Goal: Task Accomplishment & Management: Use online tool/utility

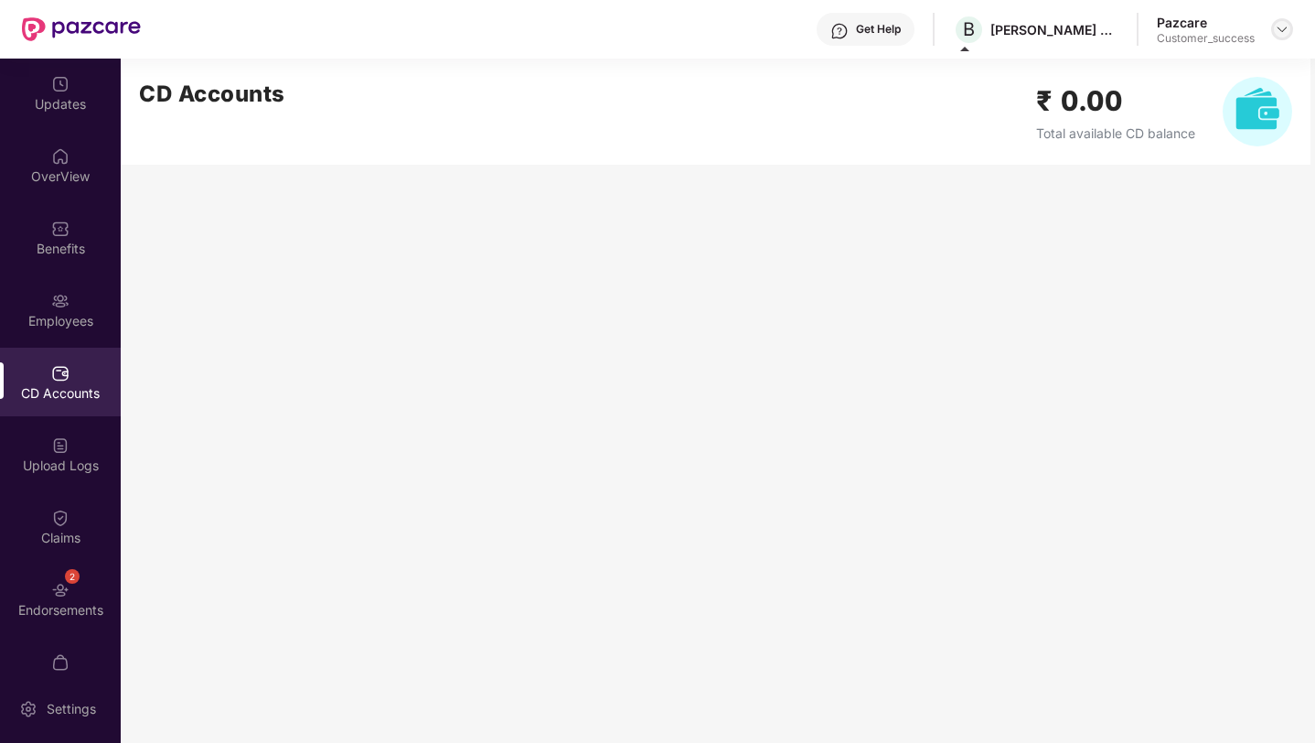
click at [1278, 32] on img at bounding box center [1282, 29] width 15 height 15
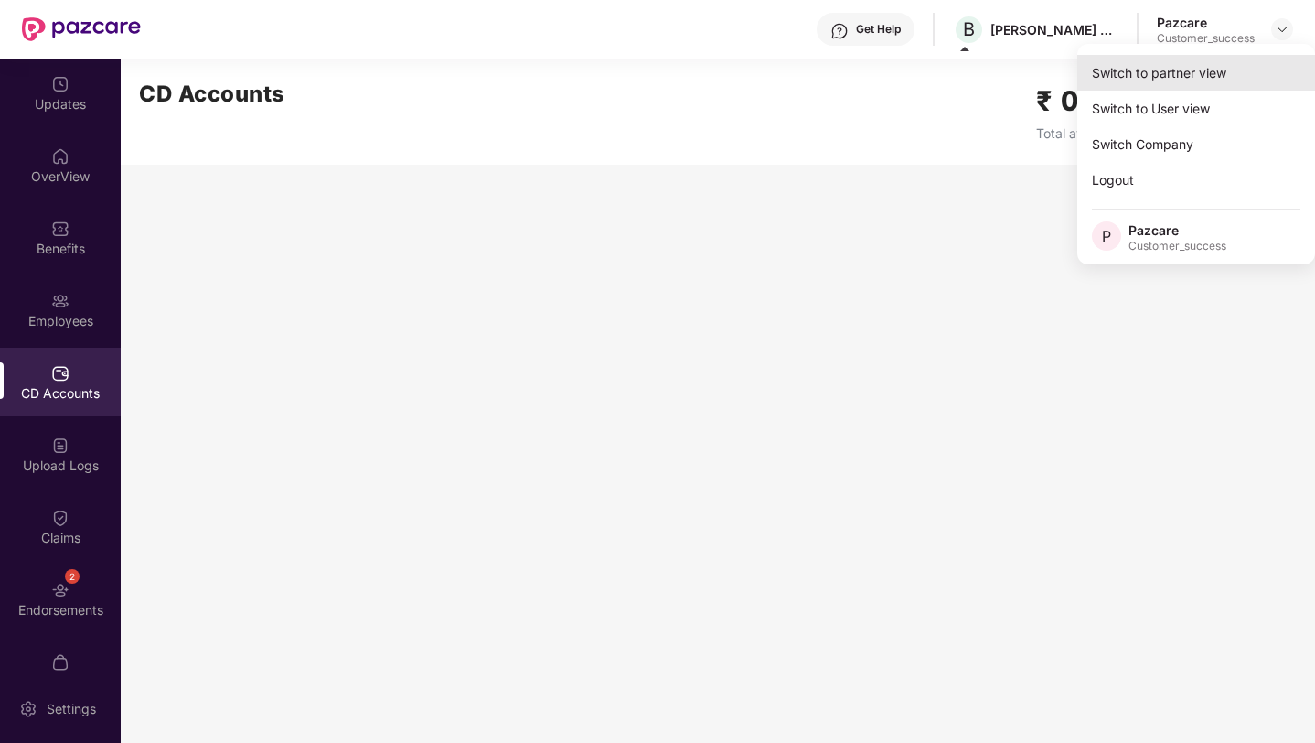
click at [1222, 76] on div "Switch to partner view" at bounding box center [1196, 73] width 238 height 36
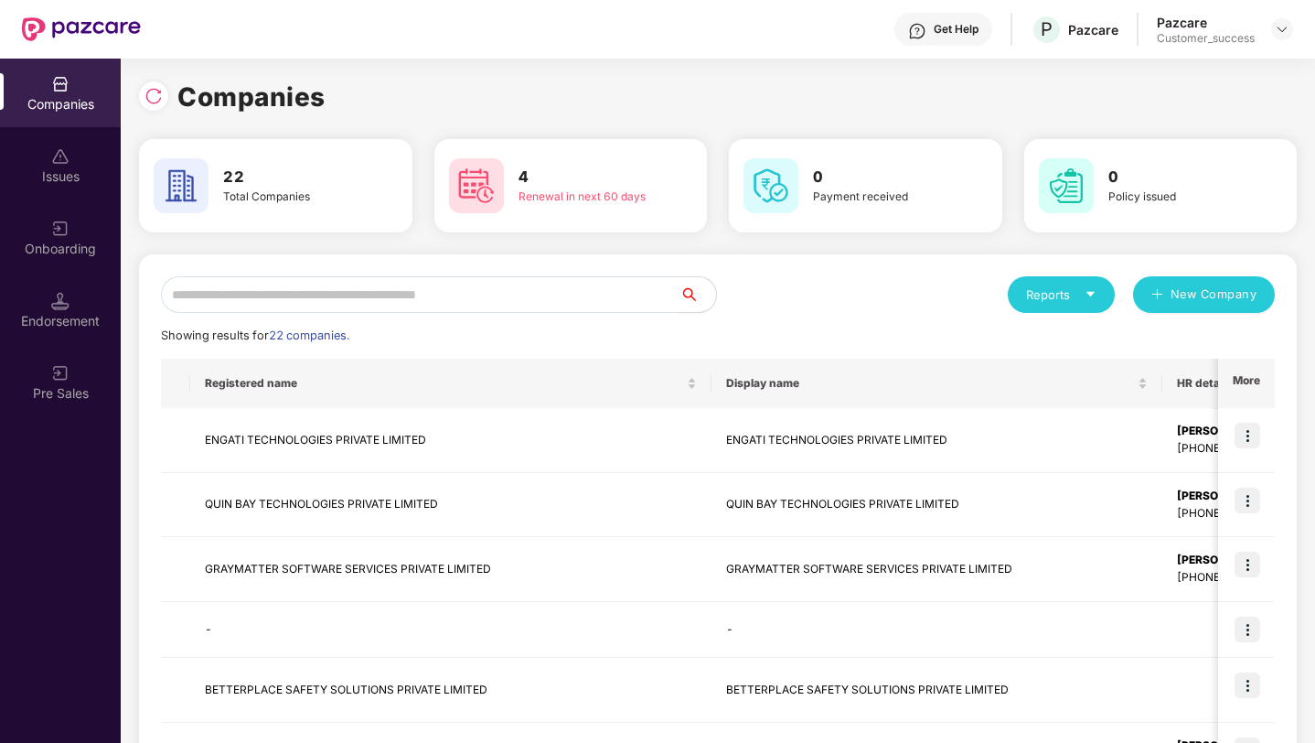
click at [629, 295] on input "text" at bounding box center [420, 294] width 518 height 37
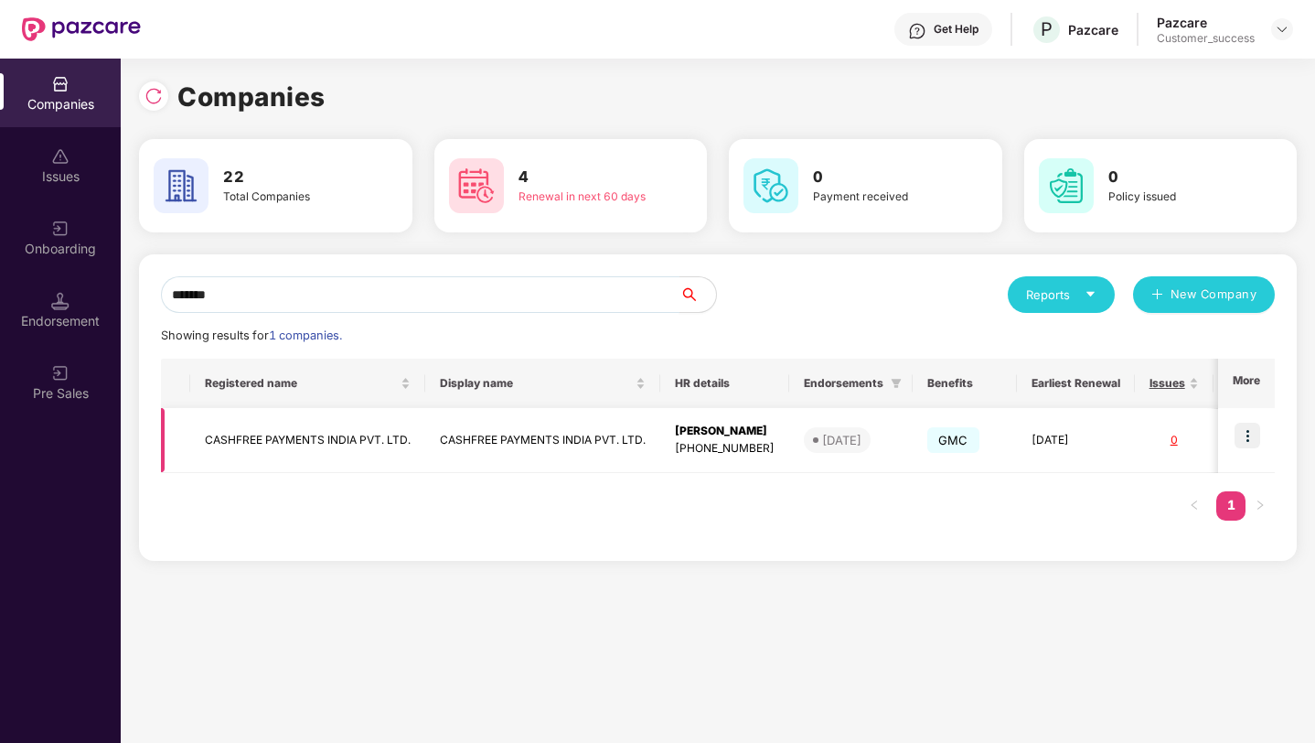
type input "*******"
click at [1251, 437] on img at bounding box center [1248, 435] width 26 height 26
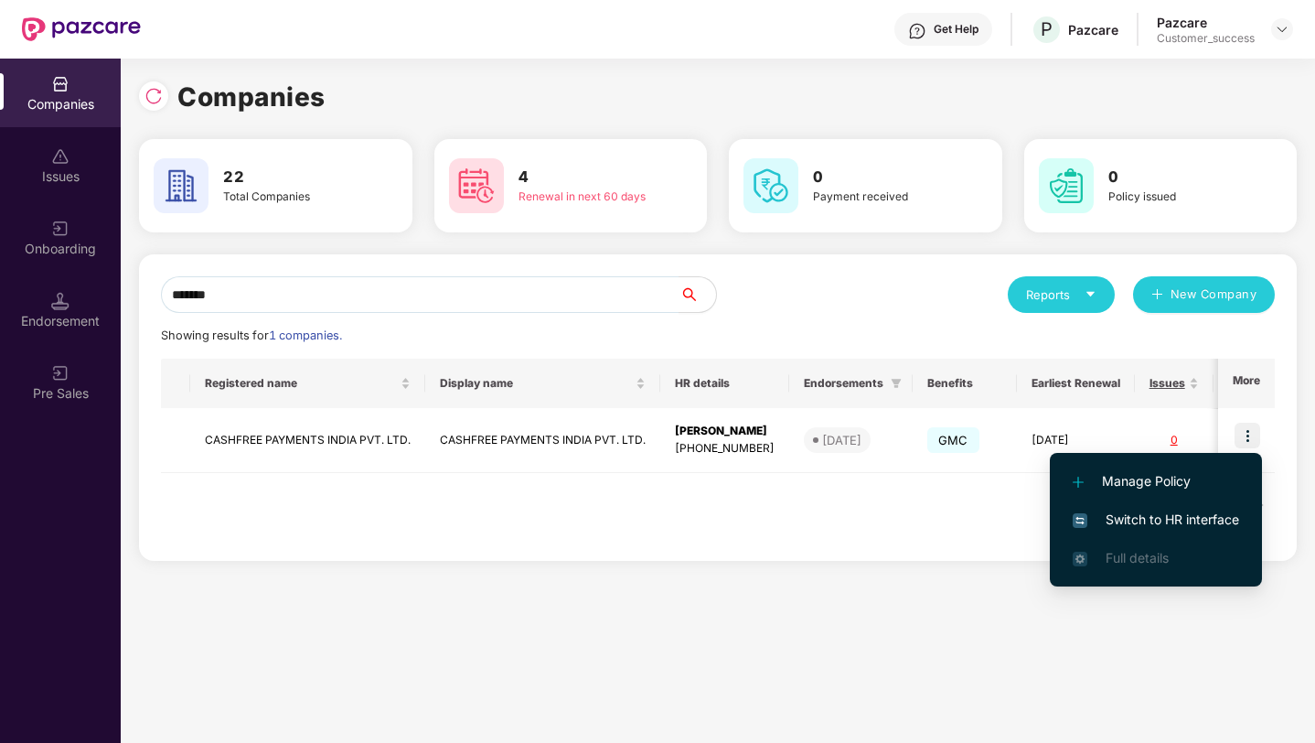
click at [1163, 520] on span "Switch to HR interface" at bounding box center [1156, 519] width 166 height 20
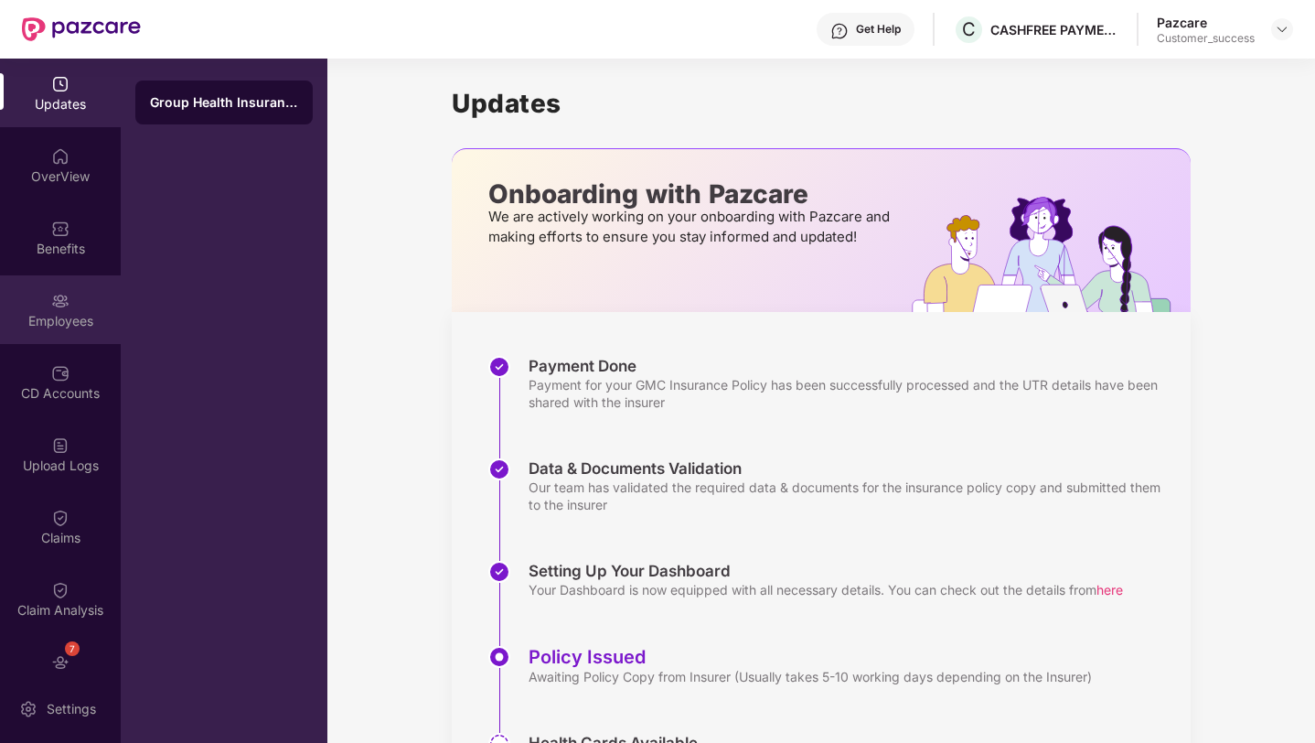
click at [67, 310] on div "Employees" at bounding box center [60, 309] width 121 height 69
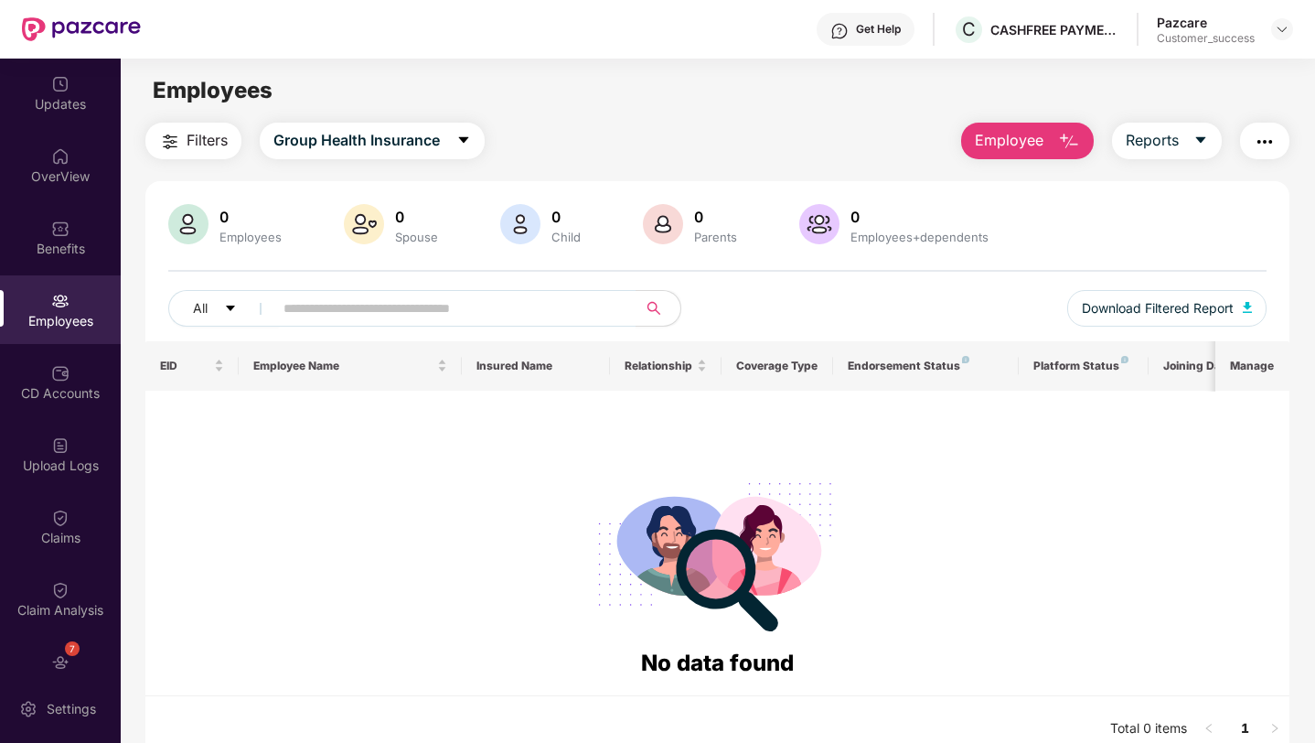
click at [1042, 151] on button "Employee" at bounding box center [1027, 141] width 133 height 37
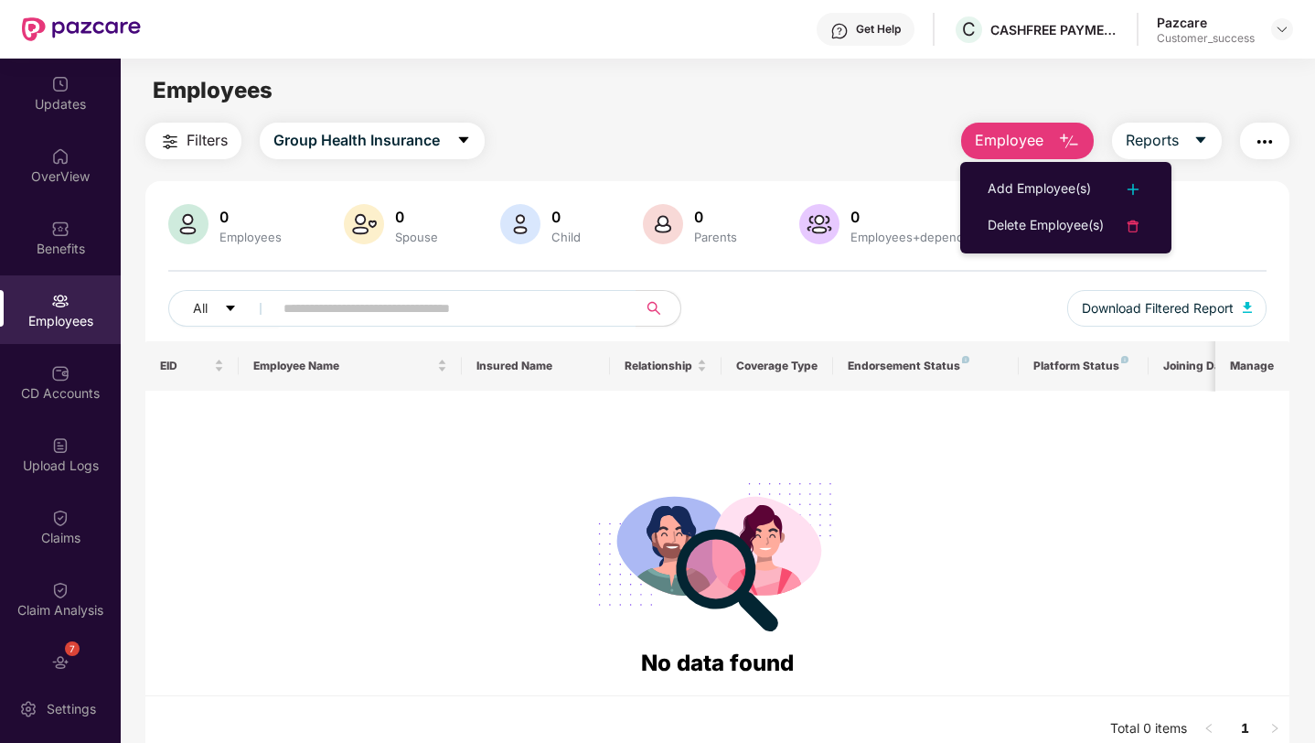
click at [1068, 101] on div "Employees" at bounding box center [717, 90] width 1193 height 35
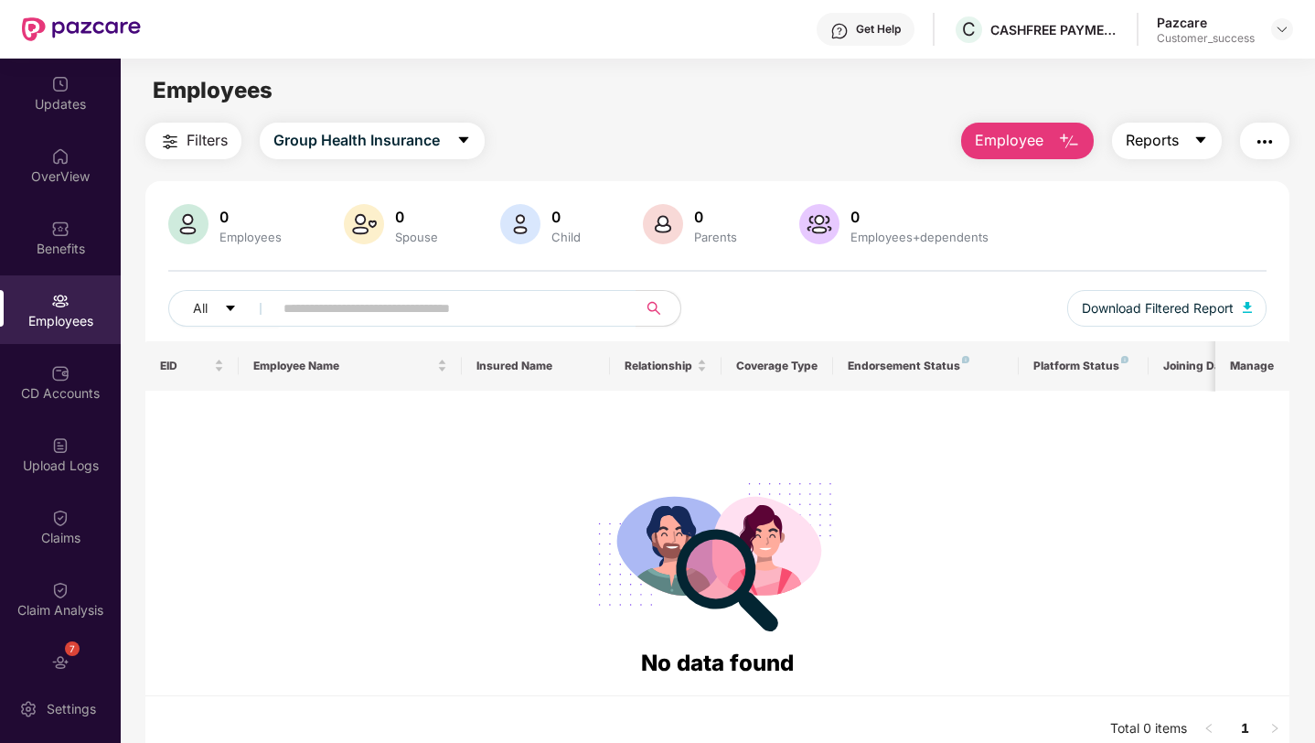
click at [1166, 144] on span "Reports" at bounding box center [1152, 140] width 53 height 23
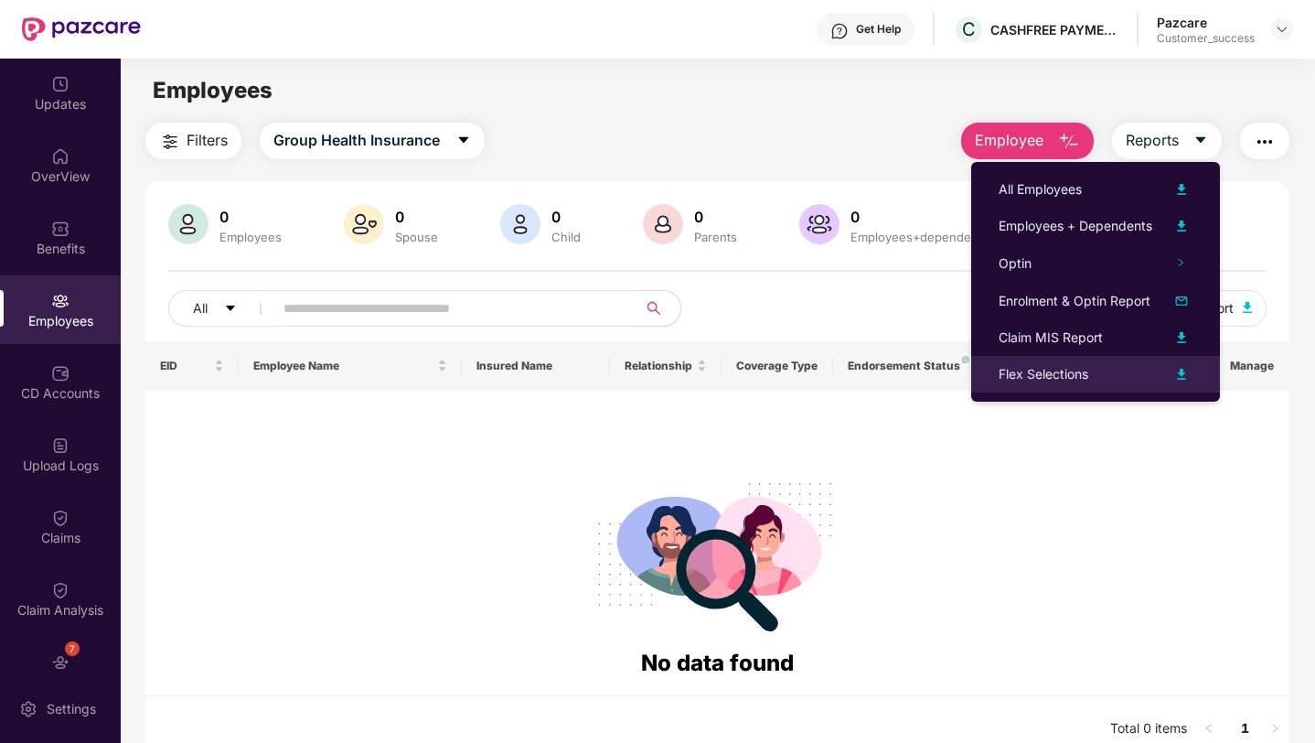
click at [1059, 383] on div "Flex Selections" at bounding box center [1044, 374] width 90 height 20
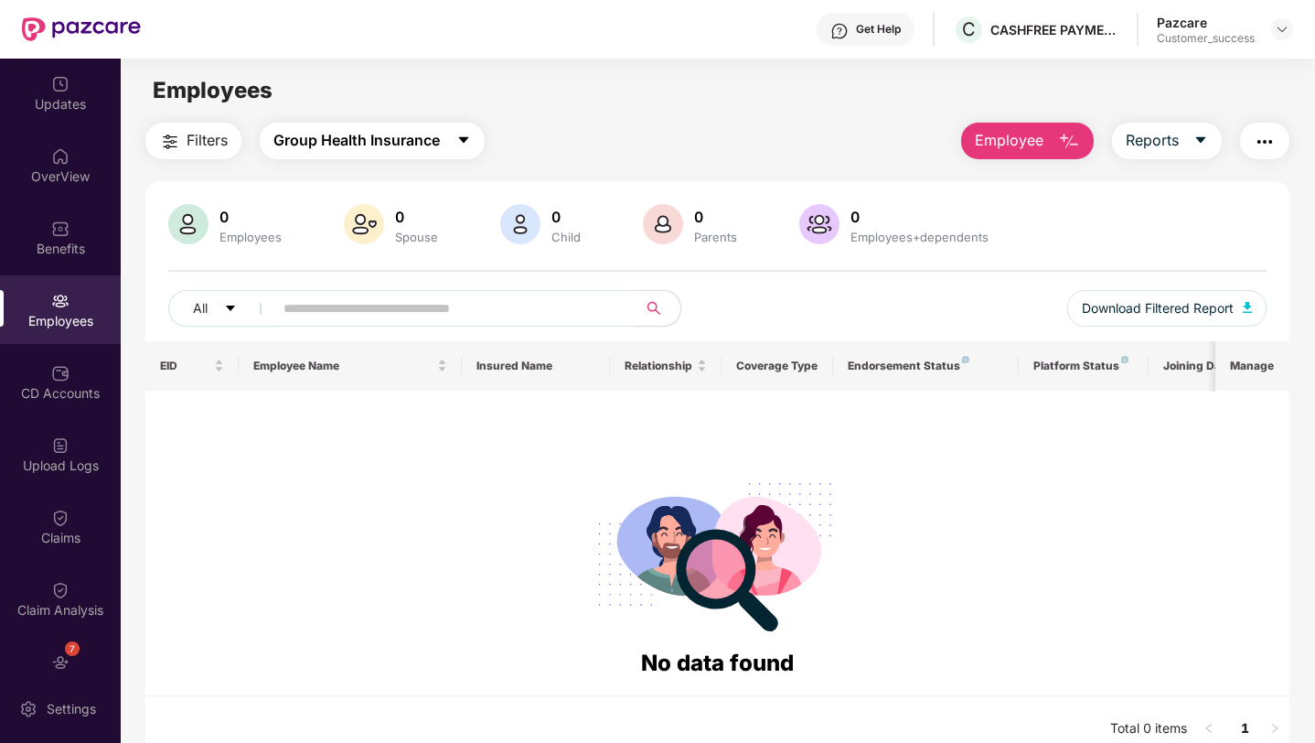
click at [461, 140] on icon "caret-down" at bounding box center [463, 140] width 15 height 15
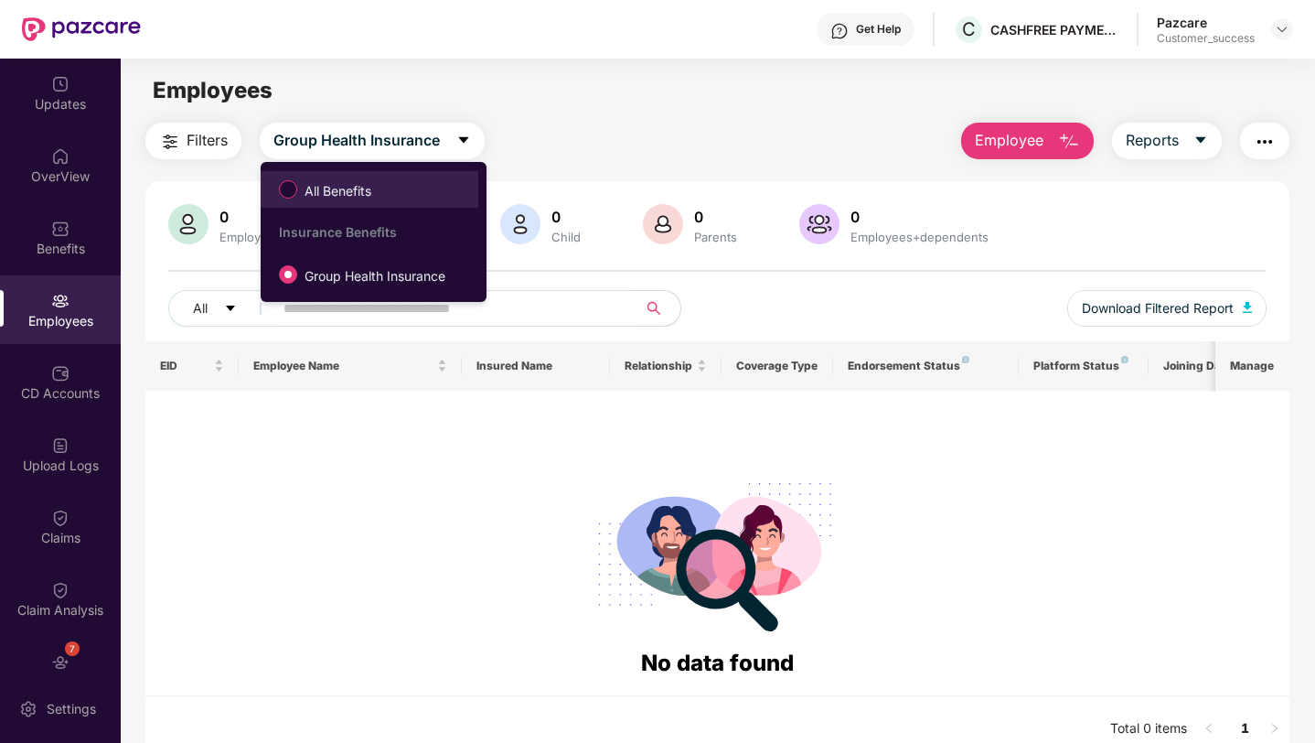
click at [414, 191] on span "All Benefits" at bounding box center [369, 189] width 199 height 31
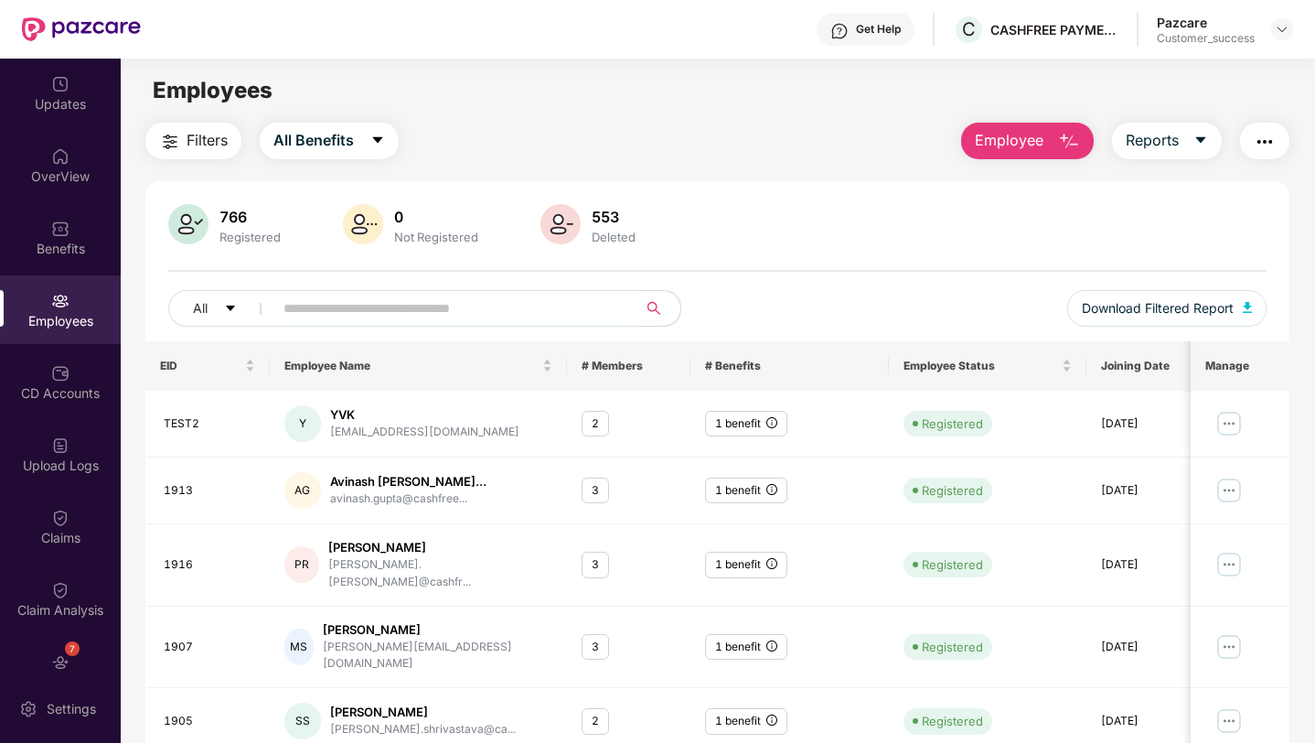
click at [365, 300] on input "text" at bounding box center [447, 307] width 328 height 27
paste input "**********"
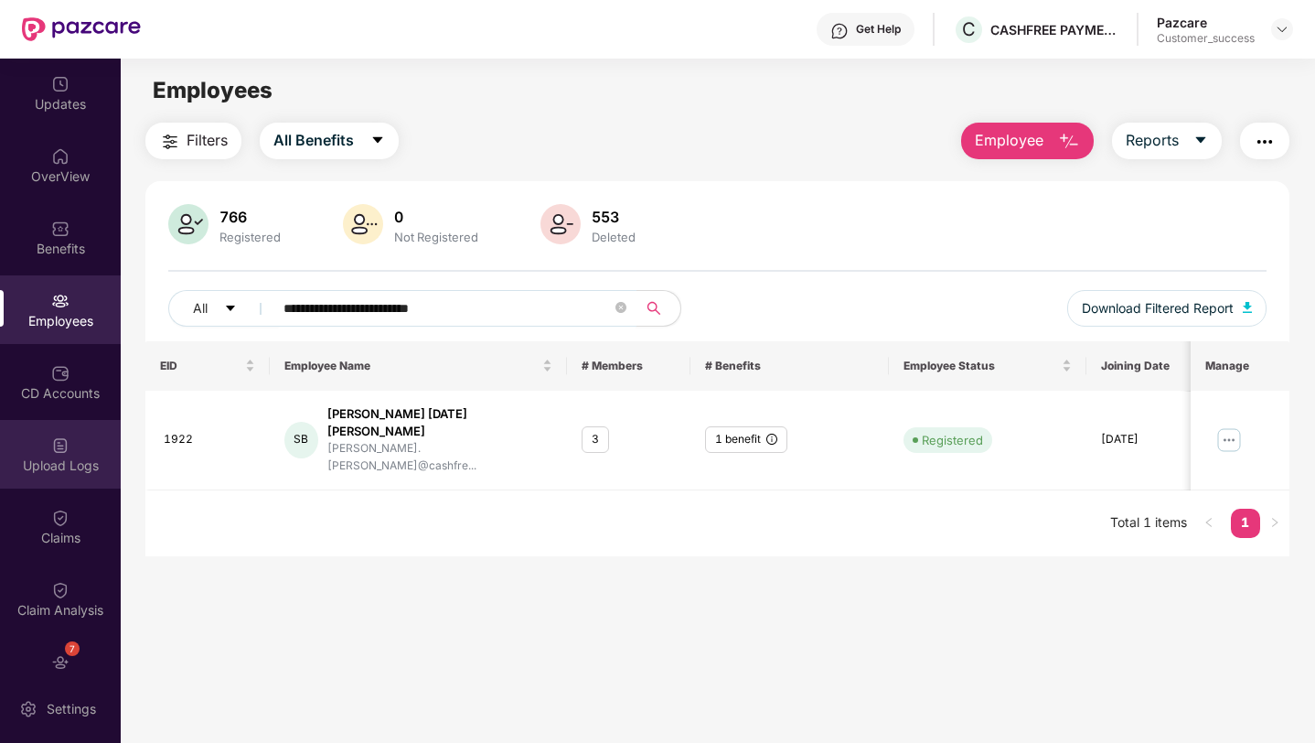
type input "**********"
click at [39, 444] on div "Upload Logs" at bounding box center [60, 454] width 121 height 69
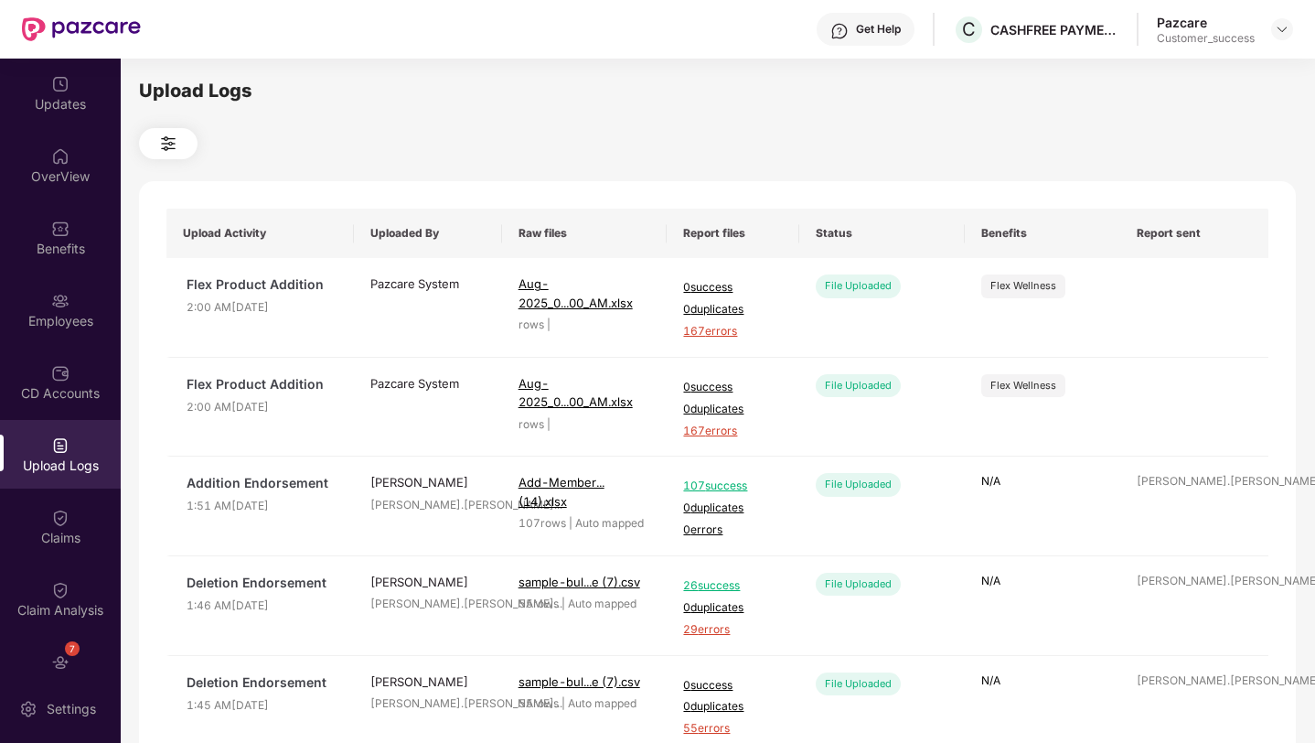
click at [155, 150] on button at bounding box center [168, 143] width 59 height 31
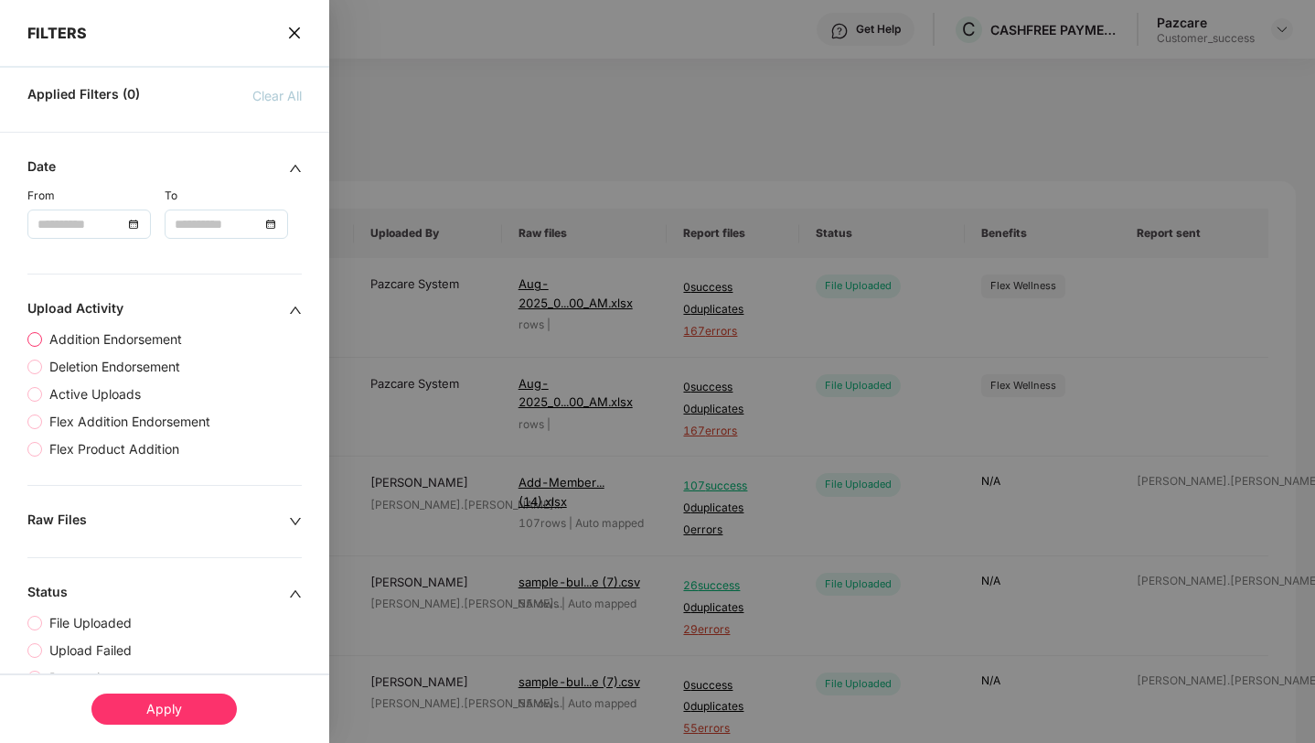
click at [72, 341] on span "Addition Endorsement" at bounding box center [115, 339] width 147 height 20
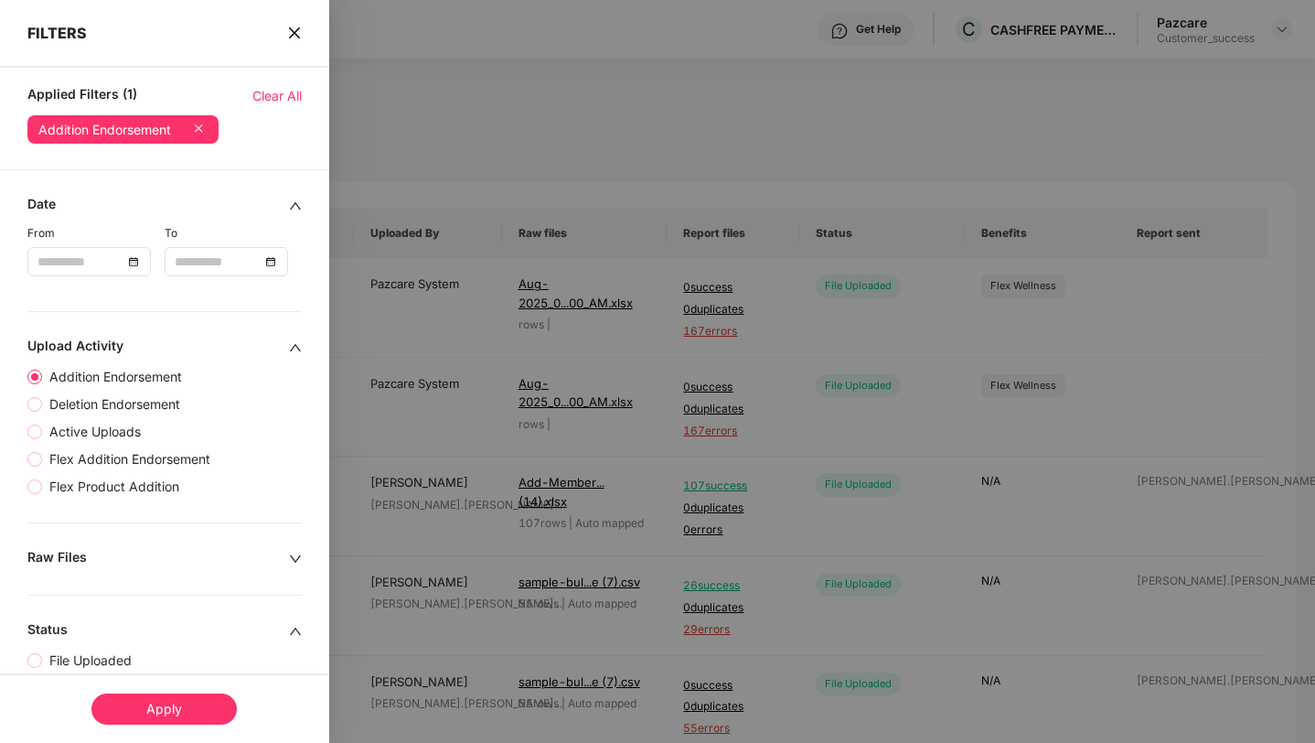
click at [165, 711] on div "Apply" at bounding box center [163, 708] width 145 height 31
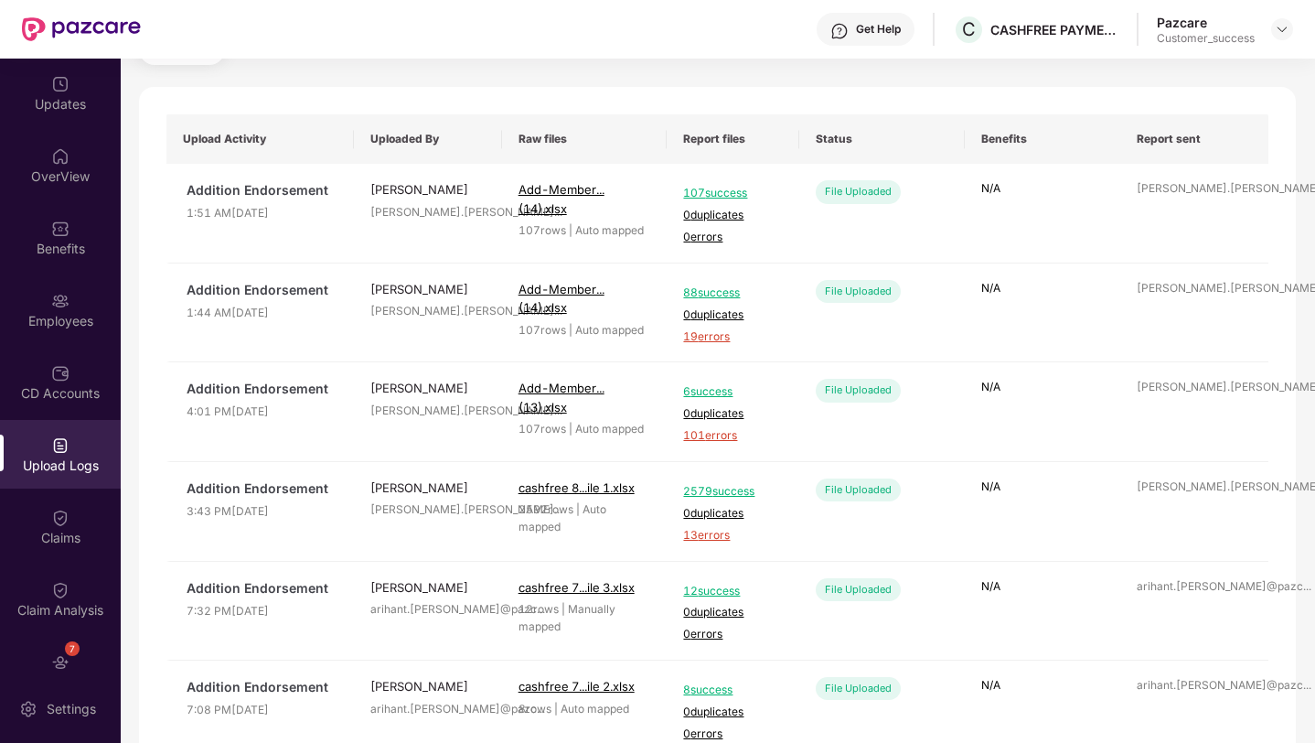
scroll to position [91, 0]
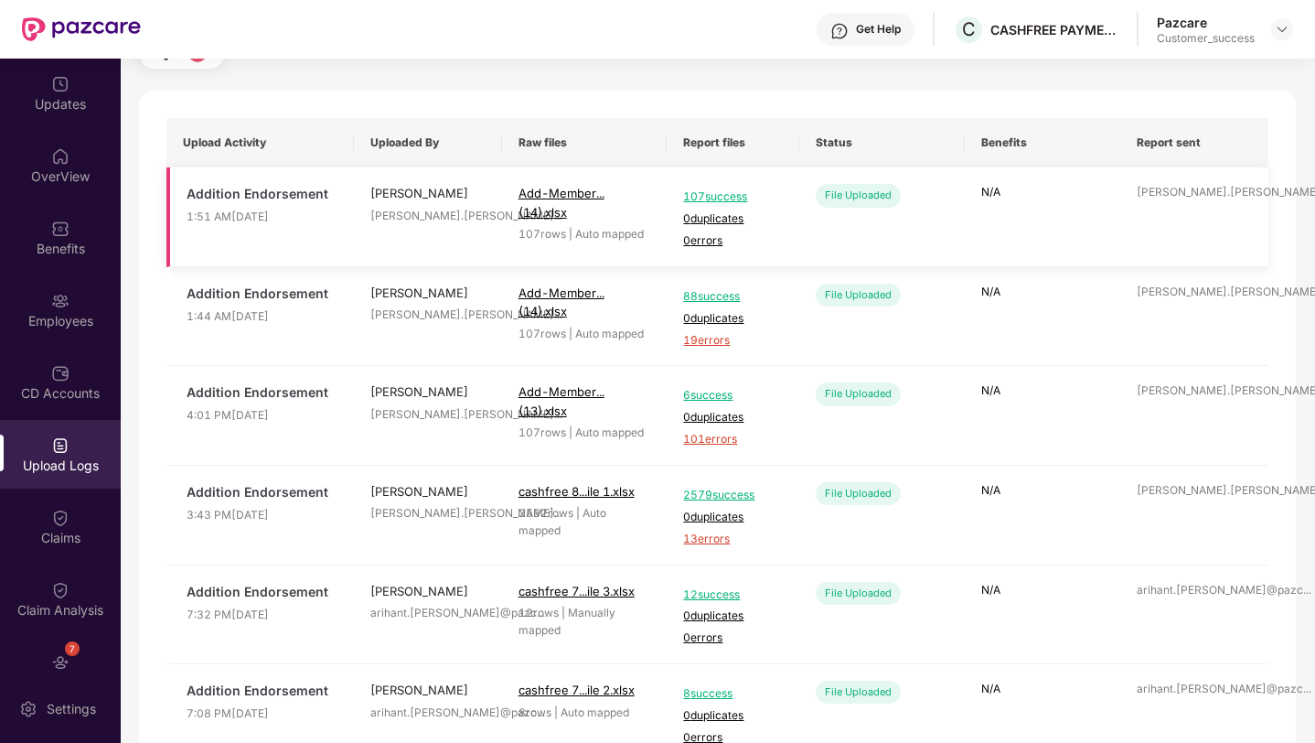
click at [709, 199] on span "107 success" at bounding box center [733, 196] width 100 height 17
click at [59, 313] on div "Employees" at bounding box center [60, 321] width 121 height 18
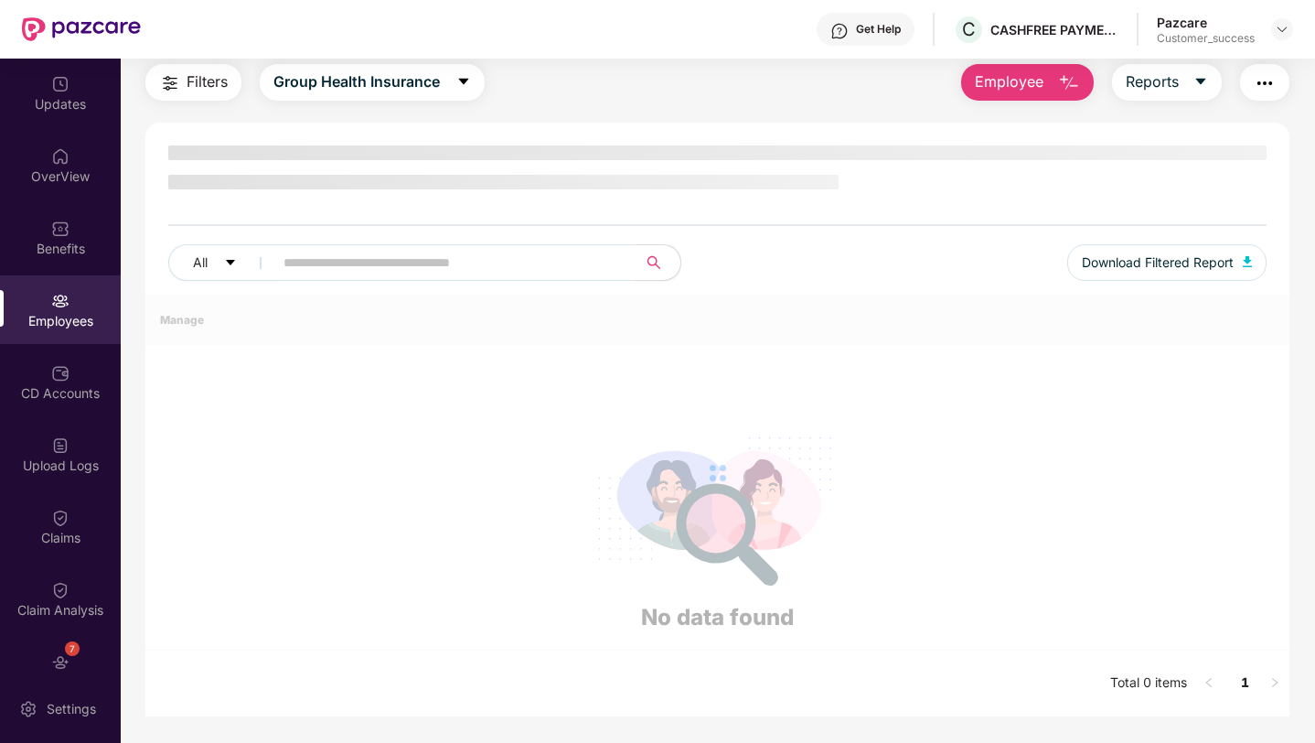
scroll to position [59, 0]
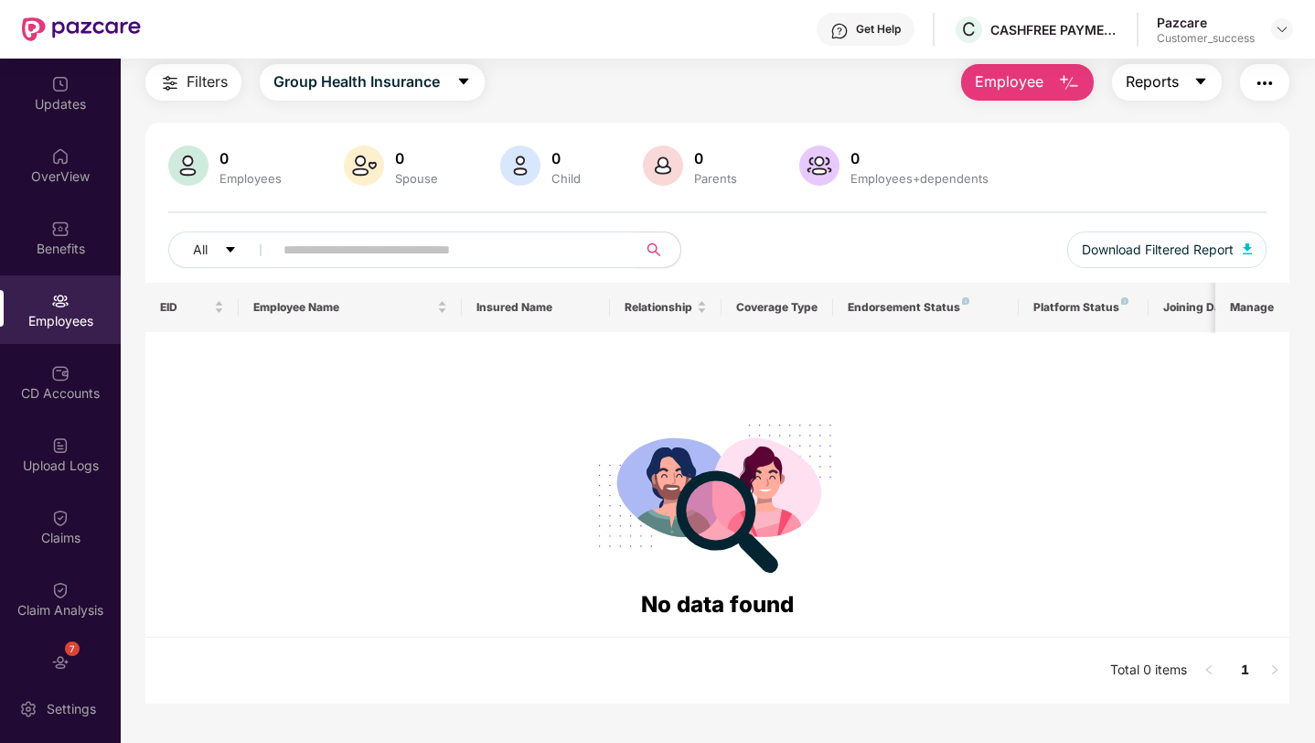
click at [1134, 83] on span "Reports" at bounding box center [1152, 81] width 53 height 23
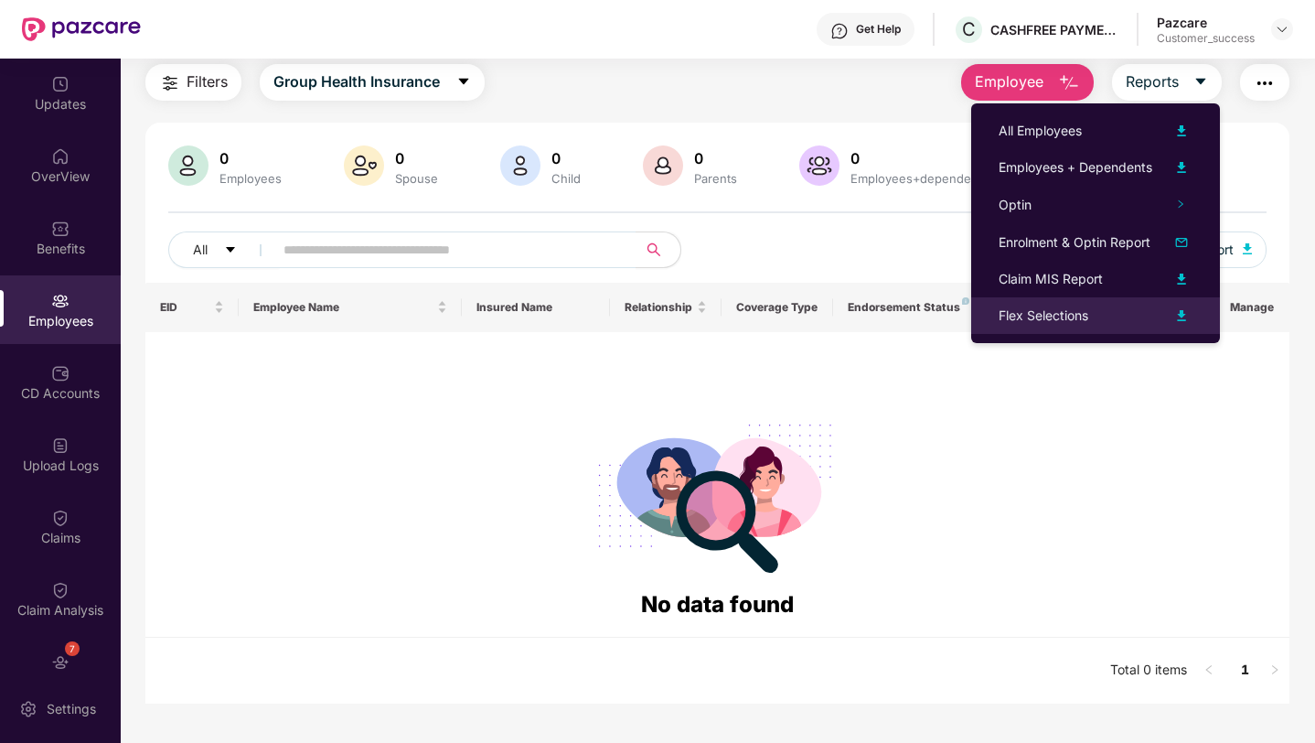
click at [1079, 314] on div "Flex Selections" at bounding box center [1044, 315] width 90 height 20
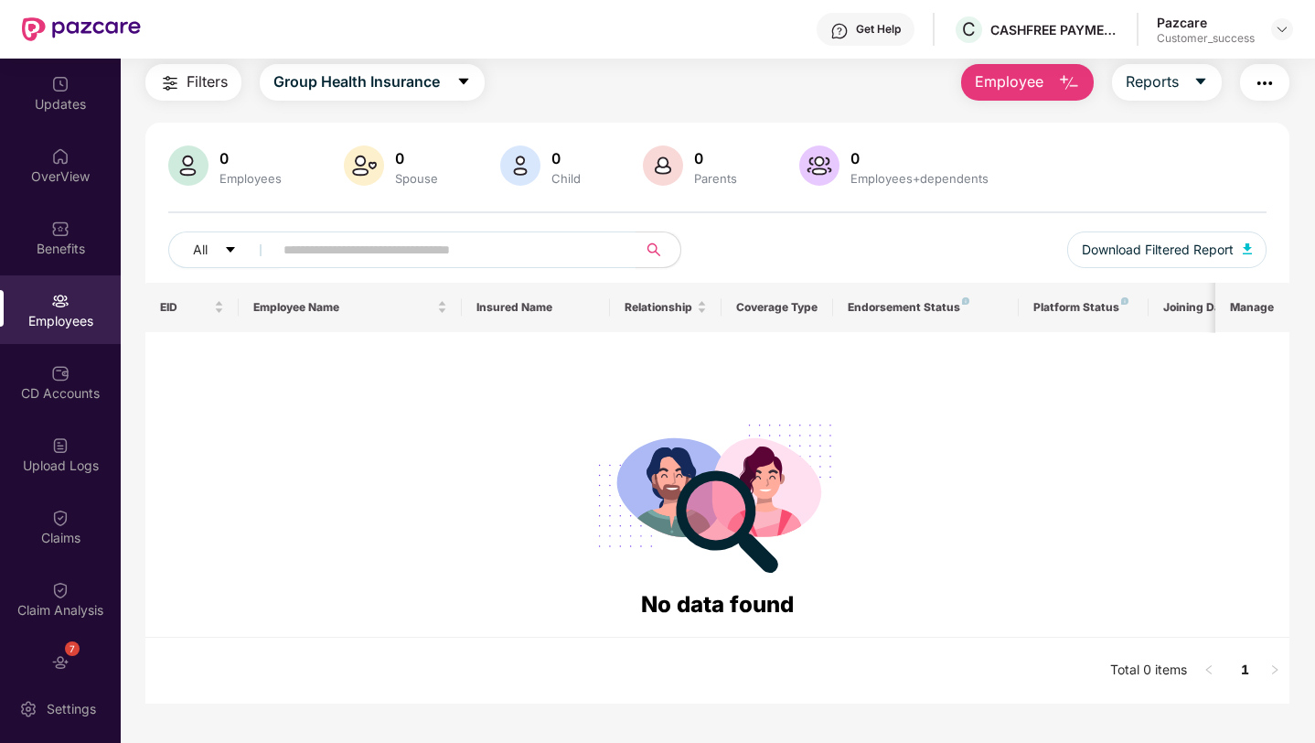
scroll to position [0, 0]
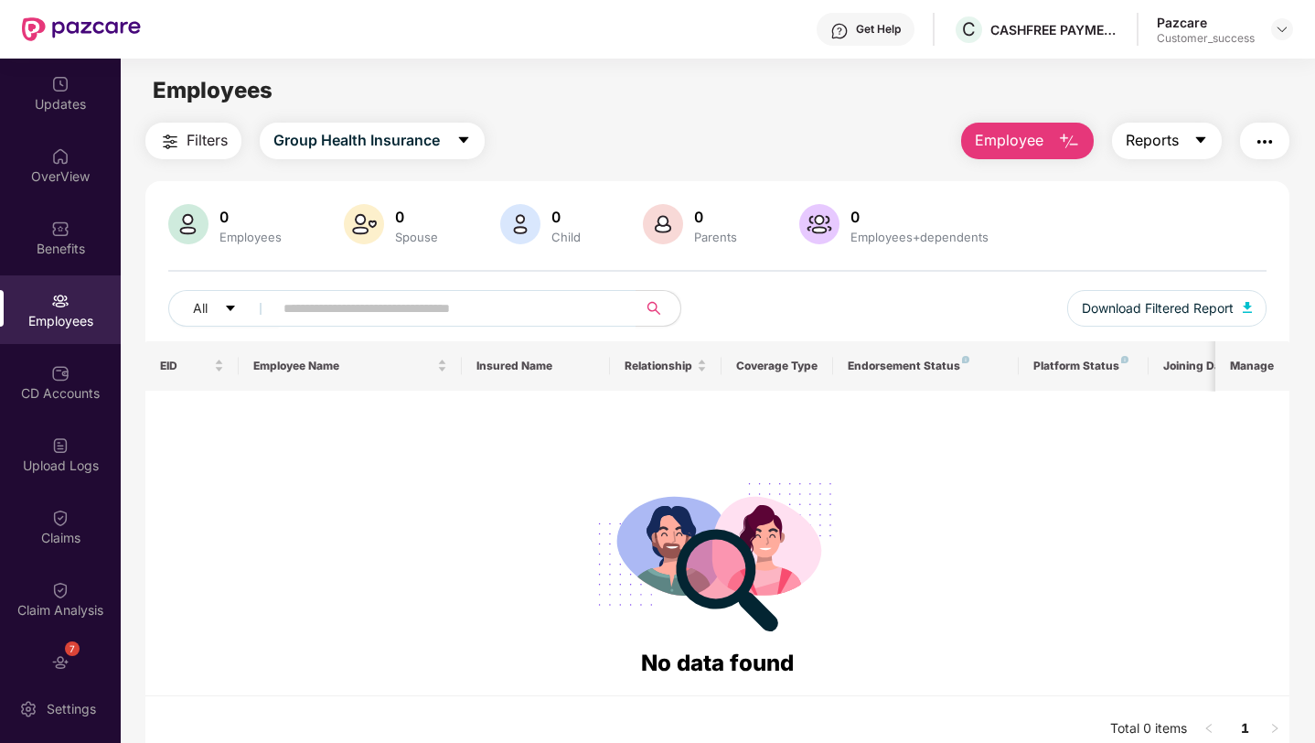
click at [1156, 145] on span "Reports" at bounding box center [1152, 140] width 53 height 23
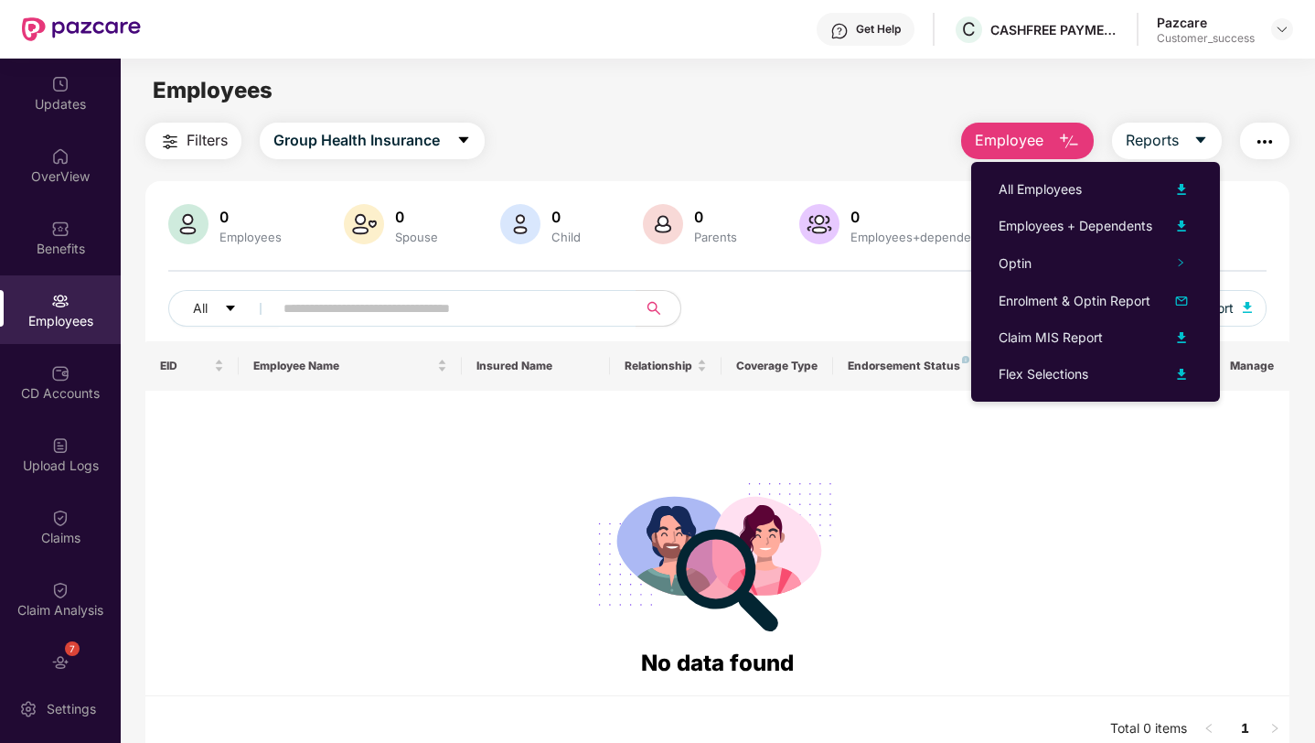
click at [1104, 373] on div "Flex Selections" at bounding box center [1096, 374] width 194 height 22
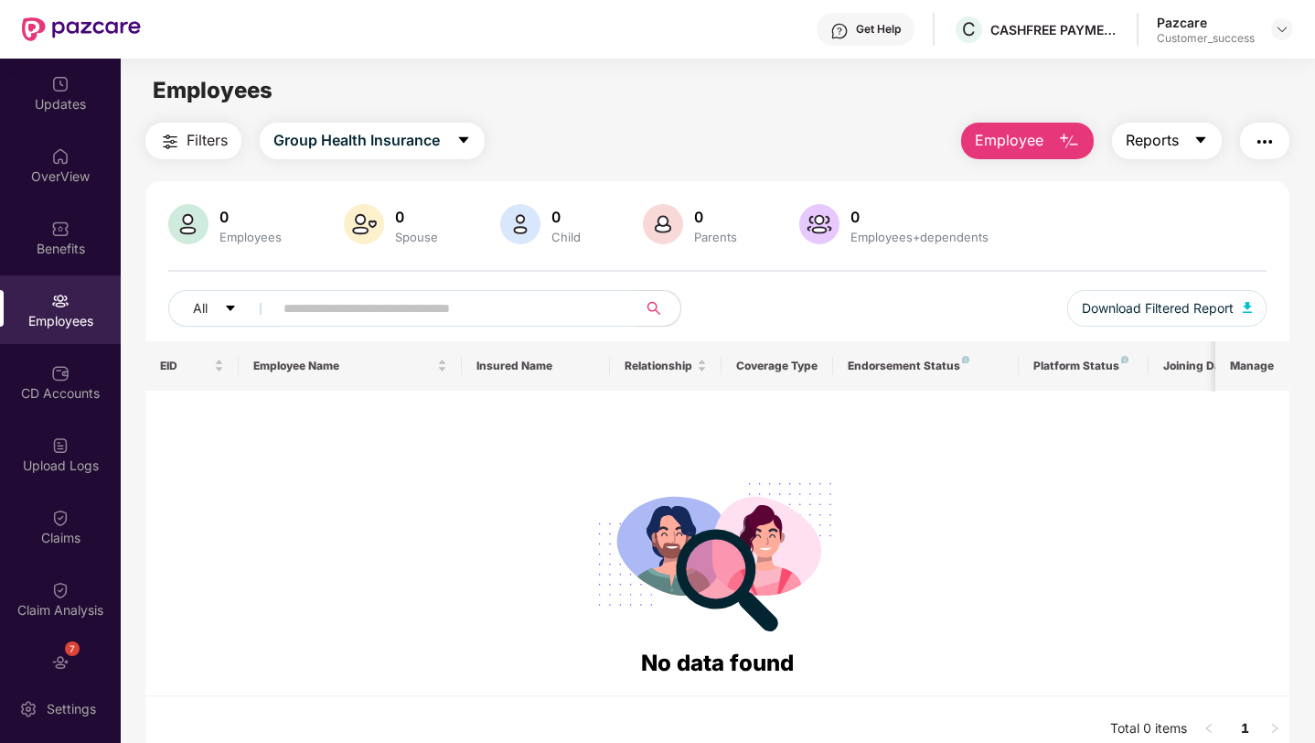
click at [1200, 135] on icon "caret-down" at bounding box center [1200, 140] width 15 height 15
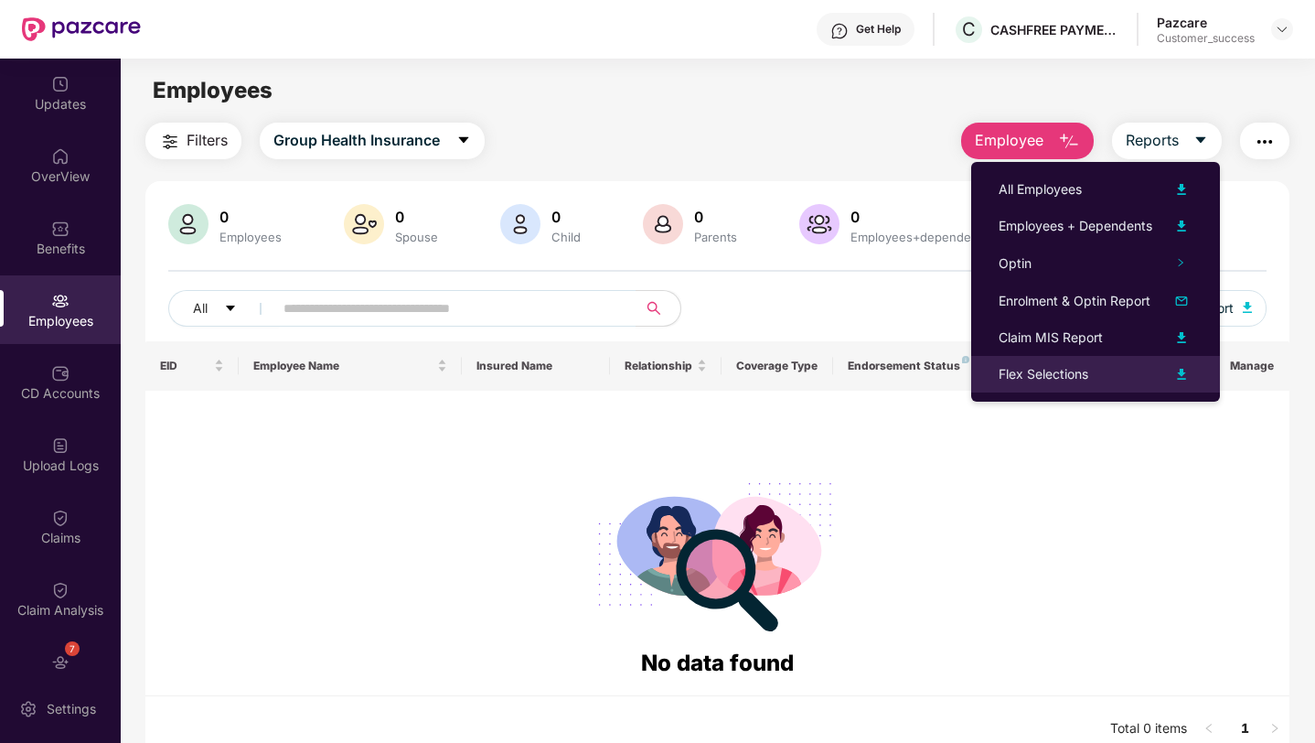
click at [1085, 380] on div "Flex Selections" at bounding box center [1044, 374] width 90 height 20
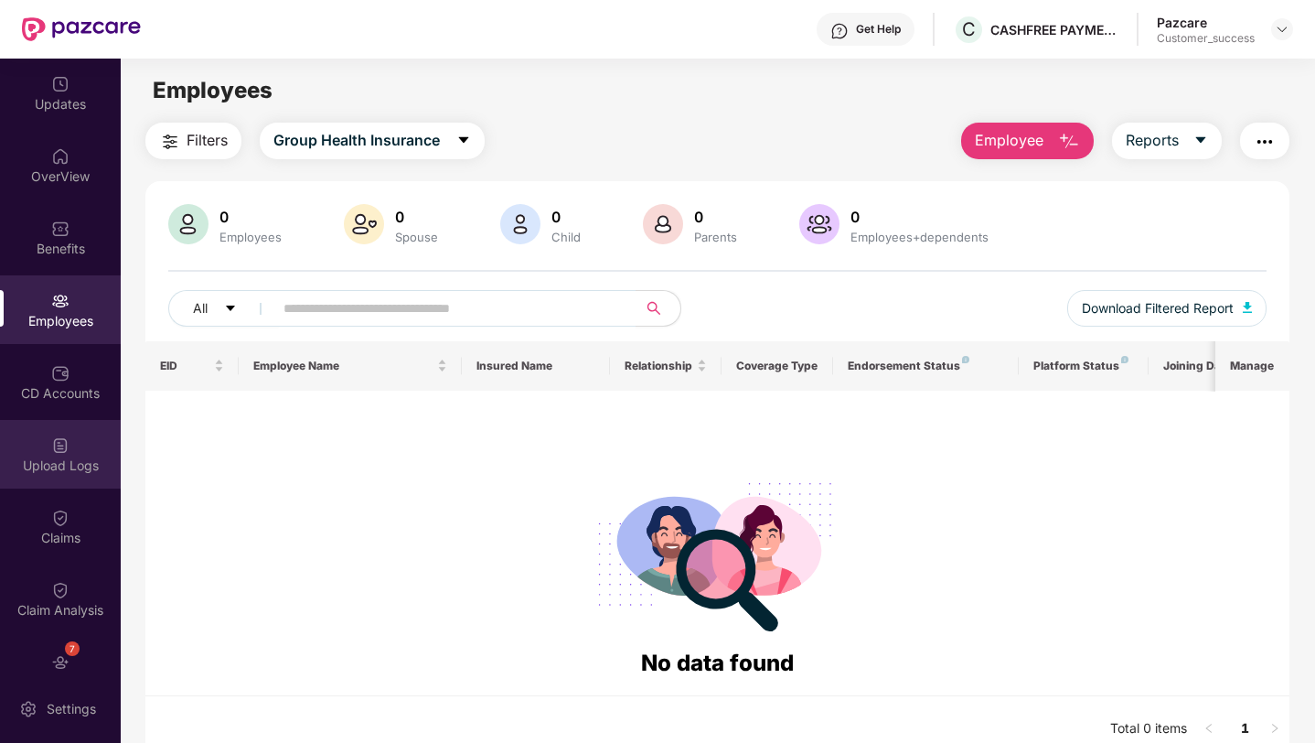
click at [62, 456] on div "Upload Logs" at bounding box center [60, 465] width 121 height 18
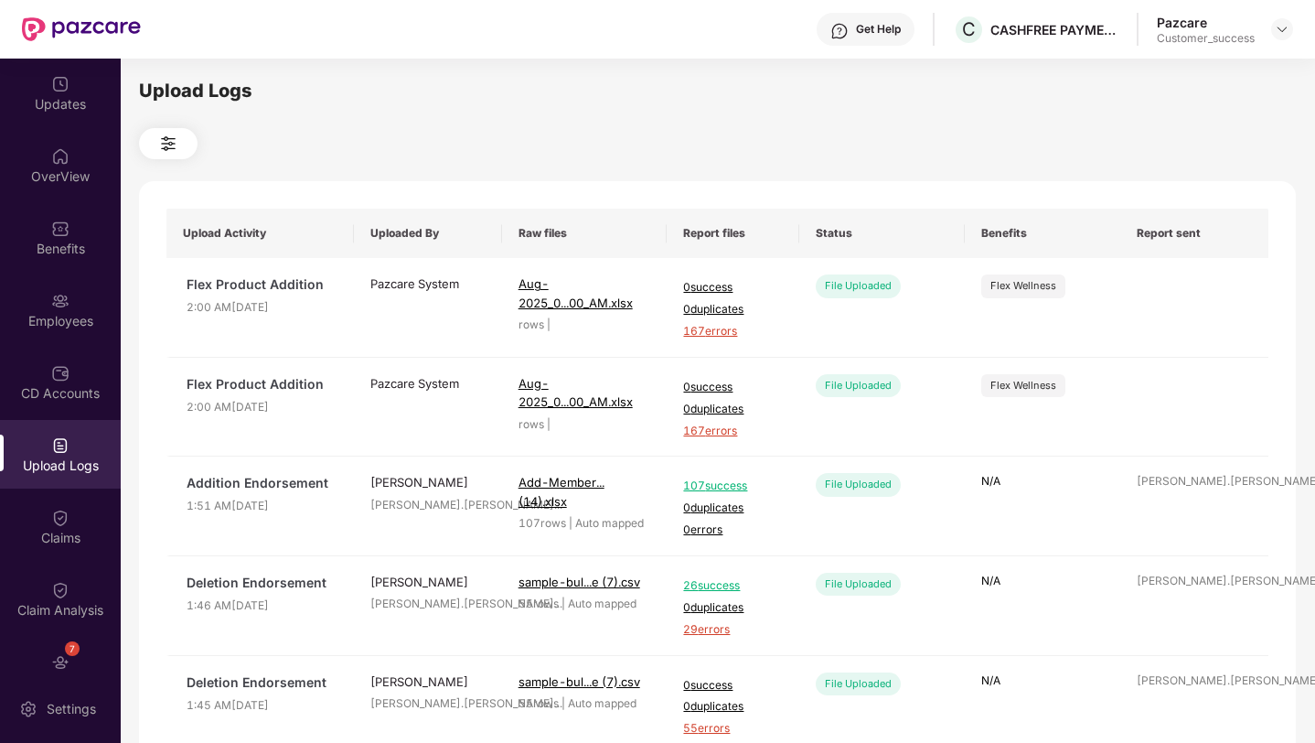
click at [170, 148] on img at bounding box center [168, 144] width 22 height 22
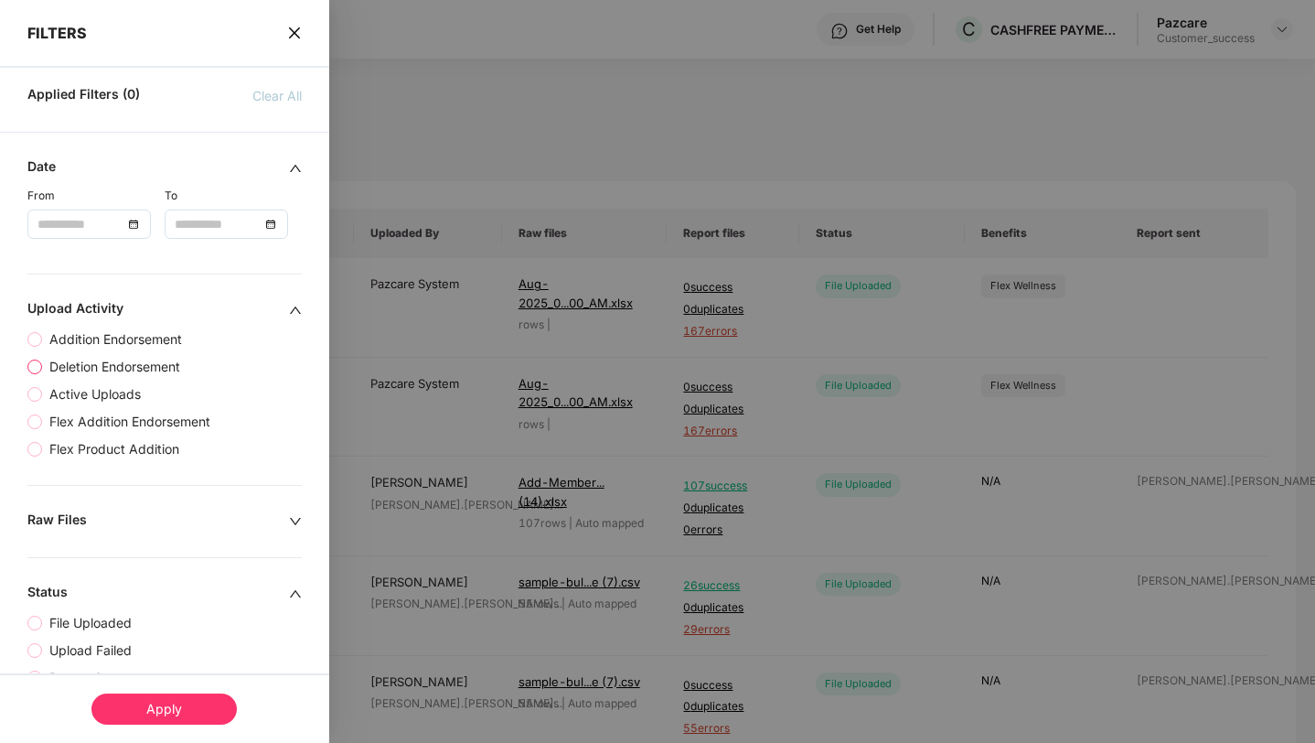
click at [88, 363] on span "Deletion Endorsement" at bounding box center [114, 367] width 145 height 20
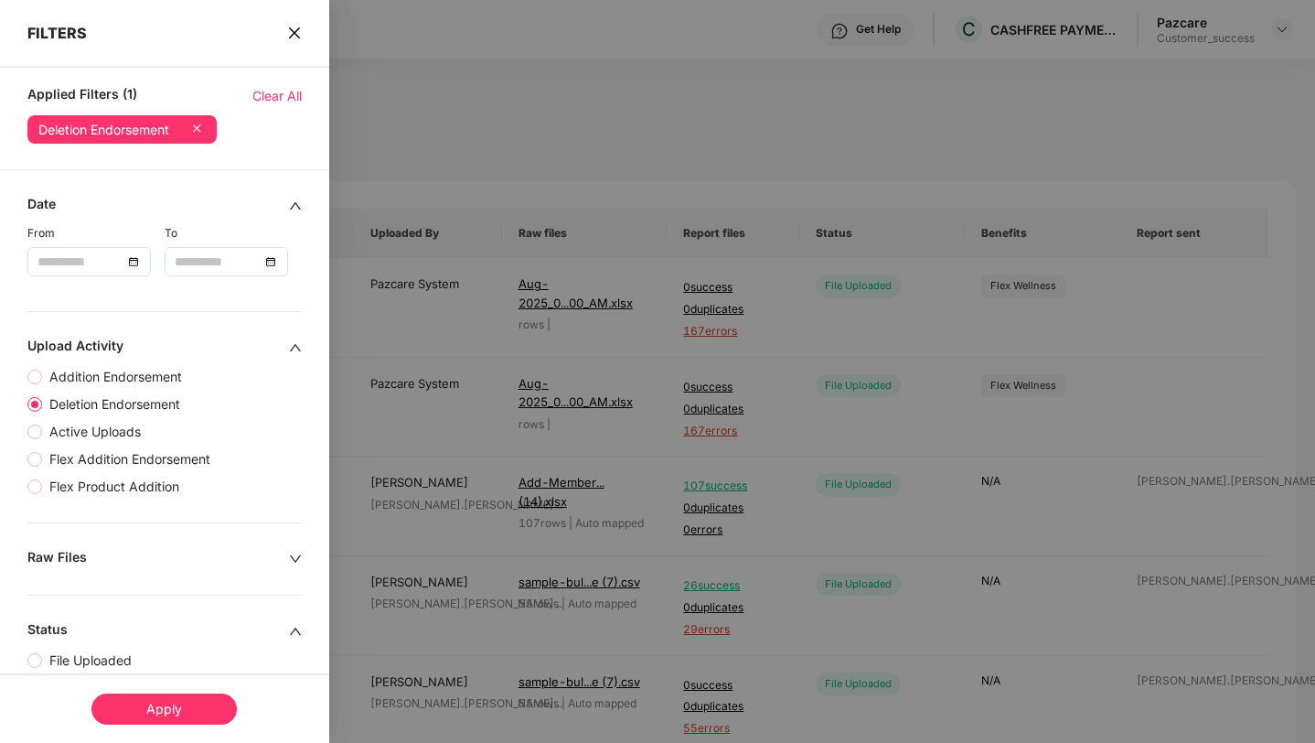
click at [170, 711] on div "Apply" at bounding box center [163, 708] width 145 height 31
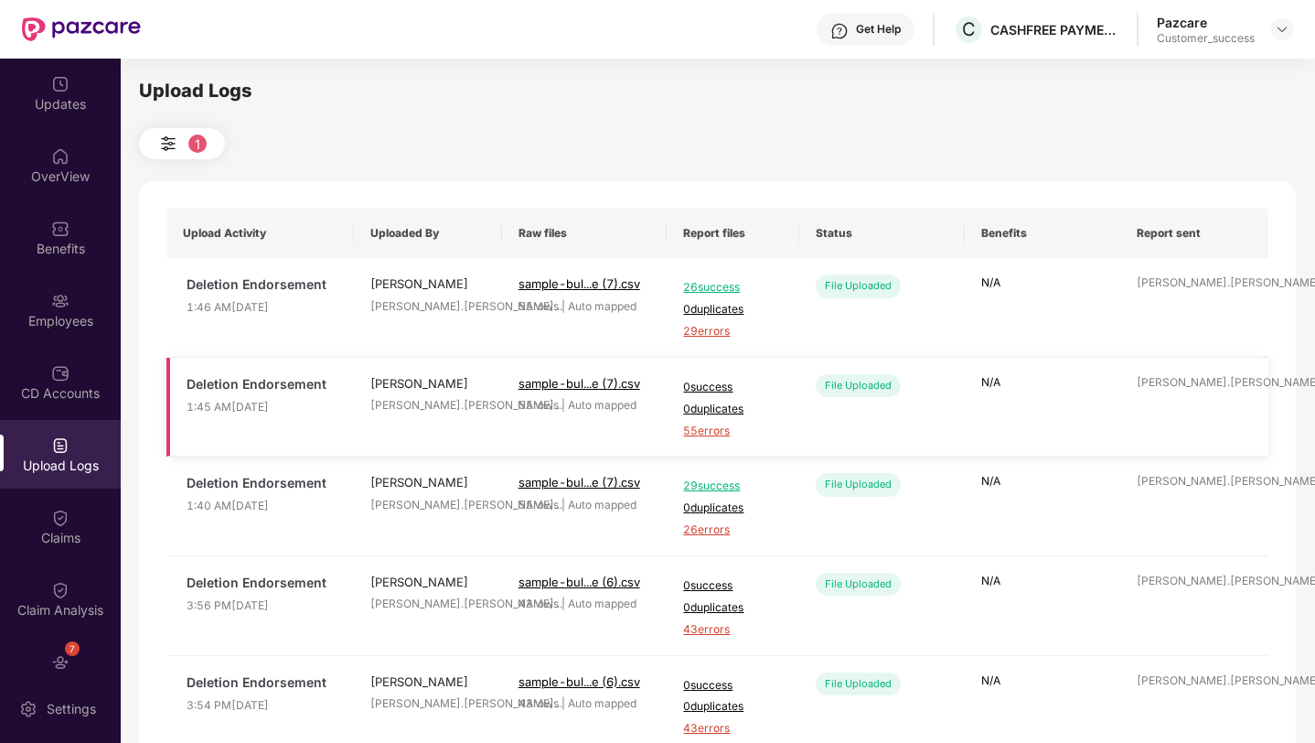
click at [703, 433] on span "55 errors" at bounding box center [733, 430] width 100 height 17
